Goal: Transaction & Acquisition: Obtain resource

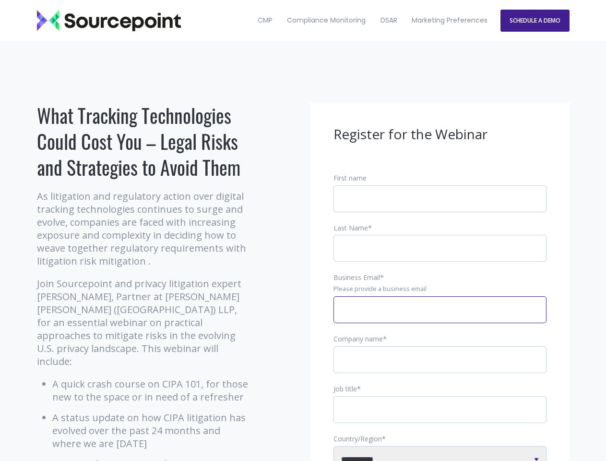
click at [440, 317] on input "Business Email *" at bounding box center [439, 309] width 213 height 27
